Goal: Transaction & Acquisition: Purchase product/service

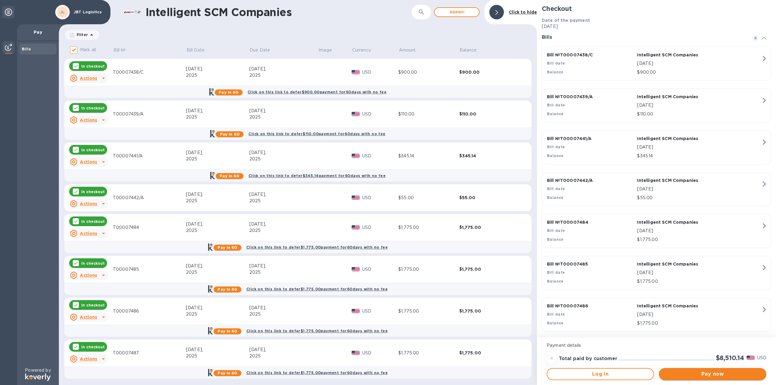
click at [696, 376] on span "Pay now" at bounding box center [713, 374] width 98 height 7
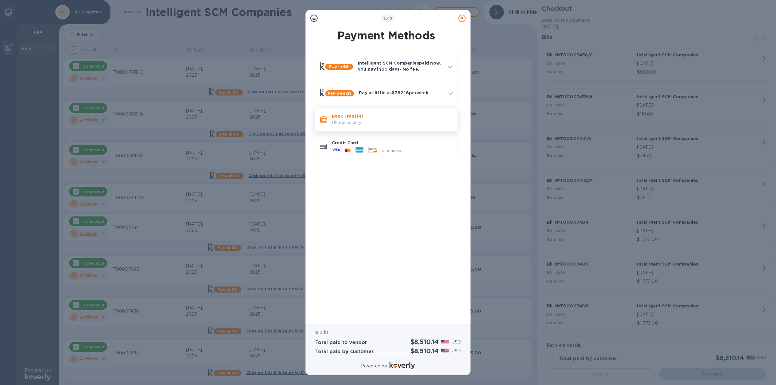
click at [366, 120] on p "US banks only." at bounding box center [392, 123] width 121 height 6
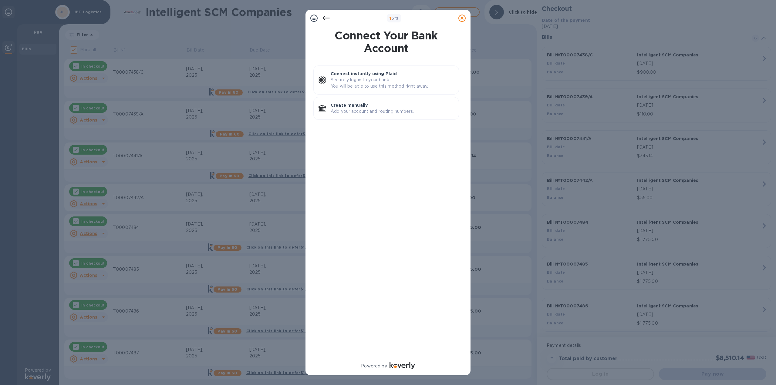
click at [326, 19] on icon at bounding box center [326, 18] width 7 height 7
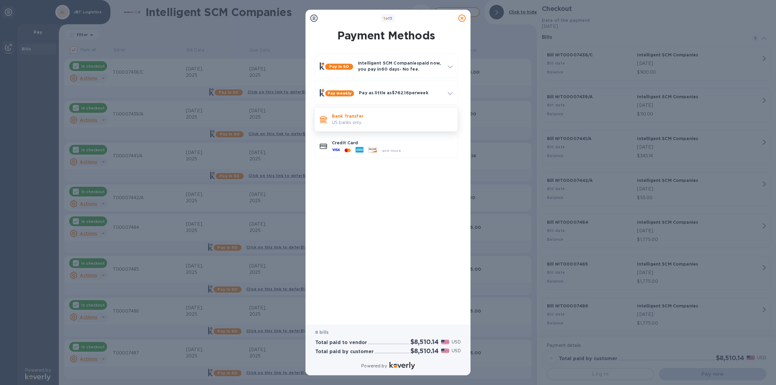
click at [378, 116] on p "Bank Transfer" at bounding box center [392, 116] width 121 height 6
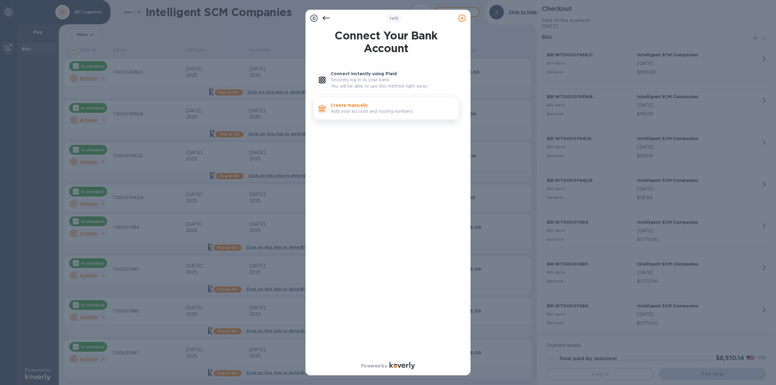
click at [367, 111] on p "Add your account and routing numbers." at bounding box center [392, 111] width 123 height 6
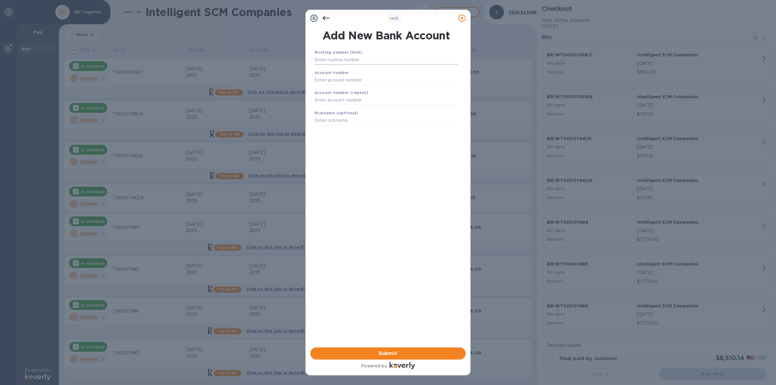
click at [345, 62] on input "text" at bounding box center [386, 60] width 143 height 9
type input "324079555"
click at [339, 90] on input "text" at bounding box center [386, 87] width 143 height 9
type input "19053339"
click at [338, 106] on input "text" at bounding box center [386, 108] width 143 height 9
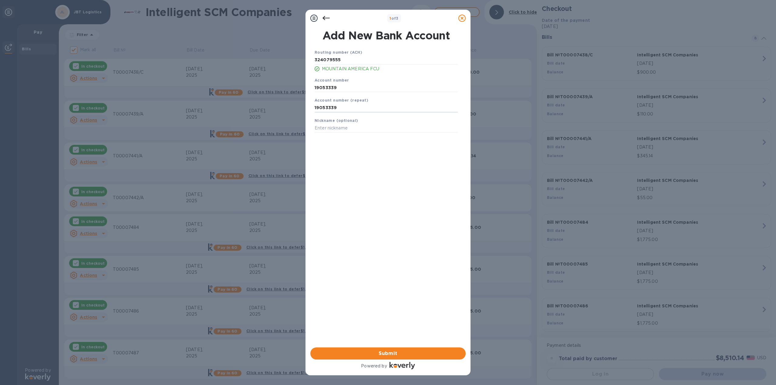
type input "19053339"
click at [377, 202] on div "Routing number (ACH) [US_BANK_ROUTING_MICR] MOUNTAIN AMERICA FCU Account number…" at bounding box center [386, 190] width 155 height 293
click at [399, 356] on span "Submit" at bounding box center [388, 353] width 146 height 7
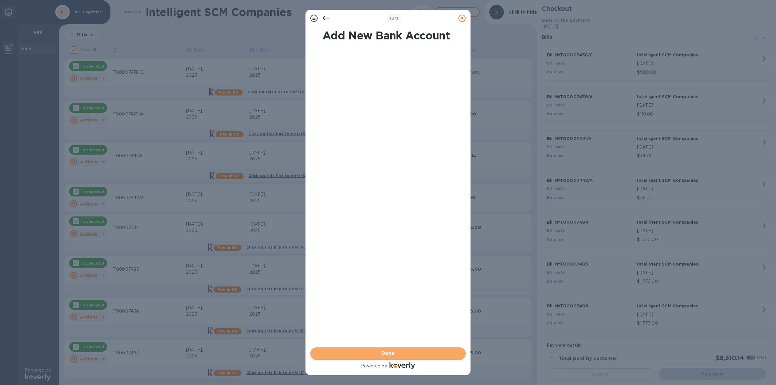
click at [390, 355] on span "Done" at bounding box center [389, 353] width 14 height 7
click at [326, 20] on icon at bounding box center [326, 18] width 7 height 7
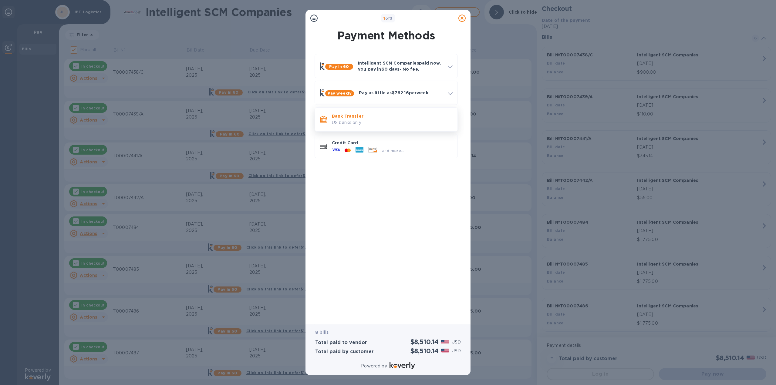
click at [370, 124] on p "US banks only." at bounding box center [392, 123] width 121 height 6
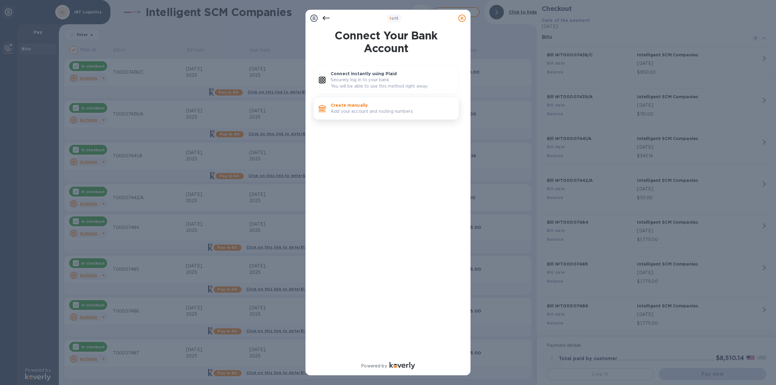
click at [369, 115] on p "Add your account and routing numbers." at bounding box center [392, 111] width 123 height 6
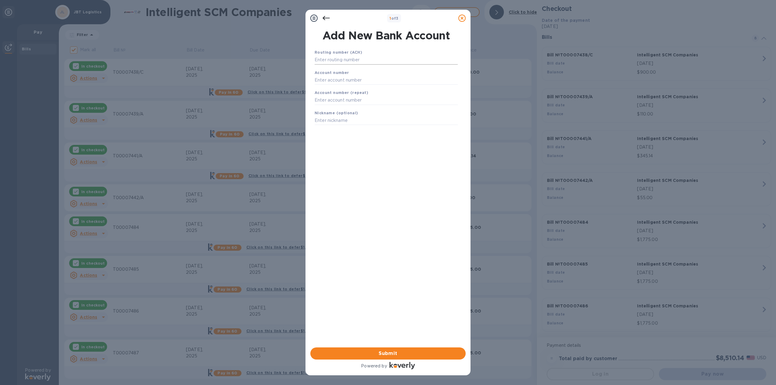
click at [347, 61] on input "text" at bounding box center [386, 60] width 143 height 9
